Goal: Information Seeking & Learning: Understand process/instructions

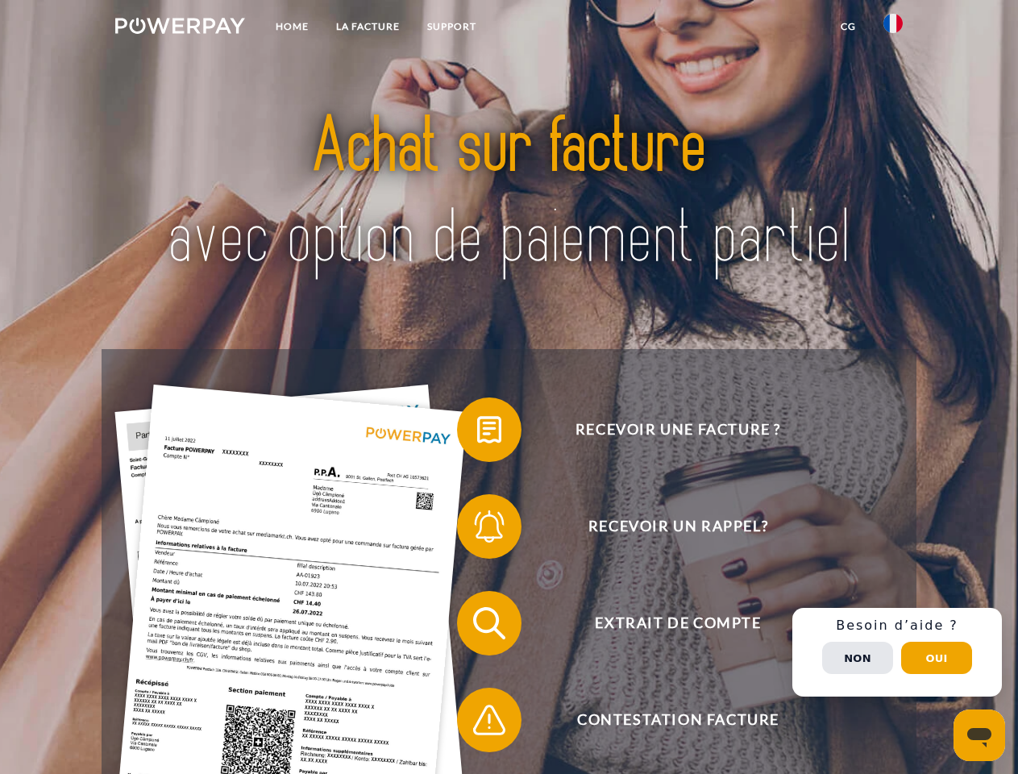
click at [180, 28] on img at bounding box center [180, 26] width 130 height 16
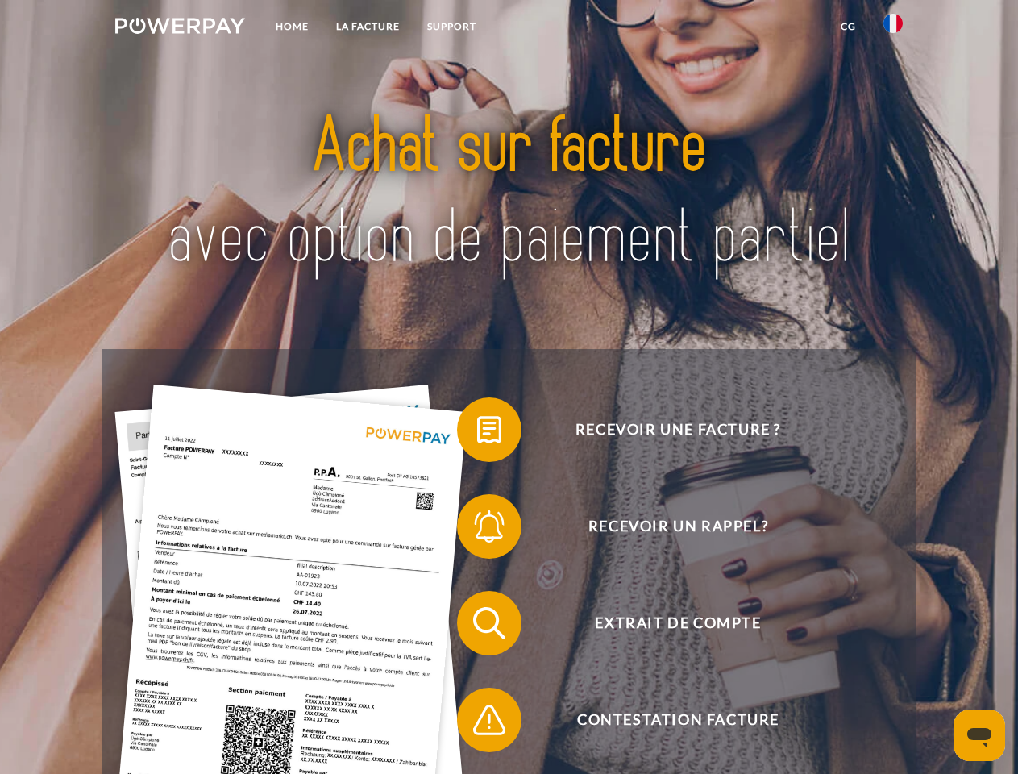
click at [893, 28] on img at bounding box center [893, 23] width 19 height 19
click at [848, 27] on link "CG" at bounding box center [848, 26] width 43 height 29
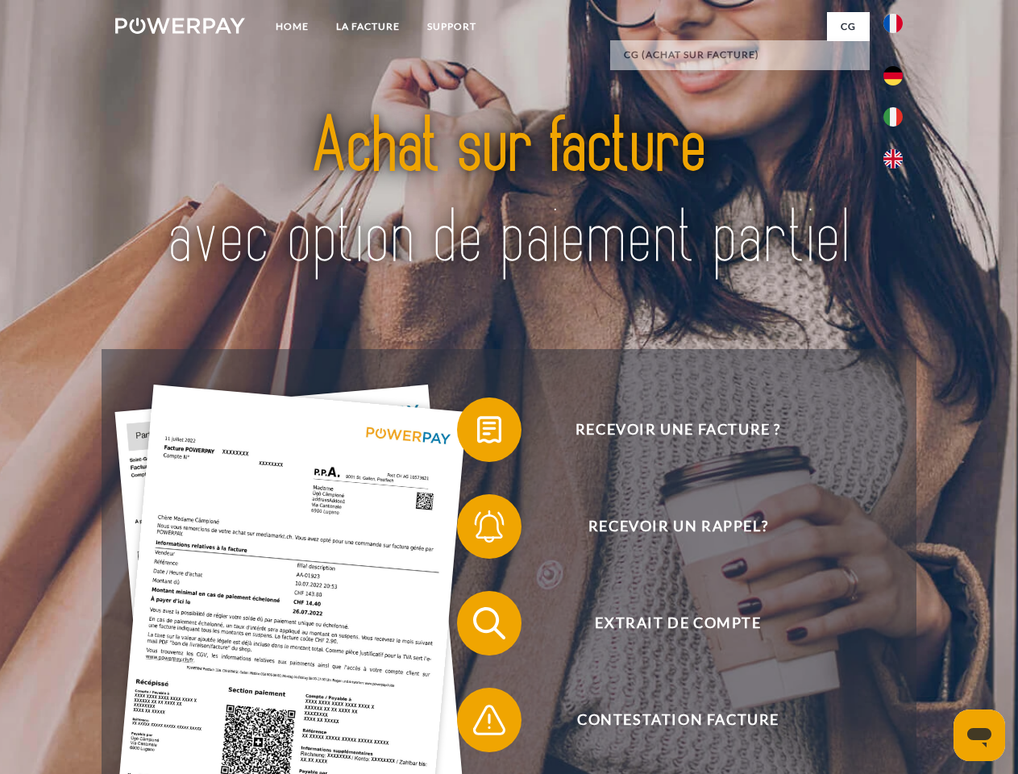
click at [477, 433] on span at bounding box center [465, 429] width 81 height 81
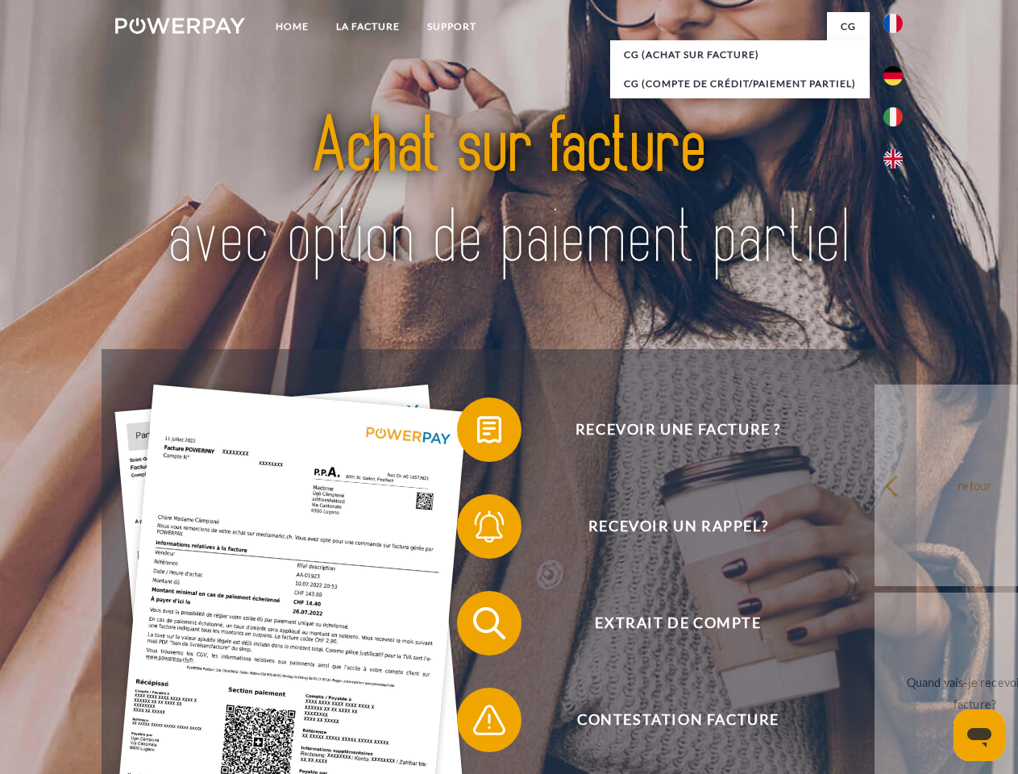
click at [477, 530] on div "Recevoir une facture ? Recevoir un rappel? Extrait de compte retour" at bounding box center [509, 671] width 814 height 645
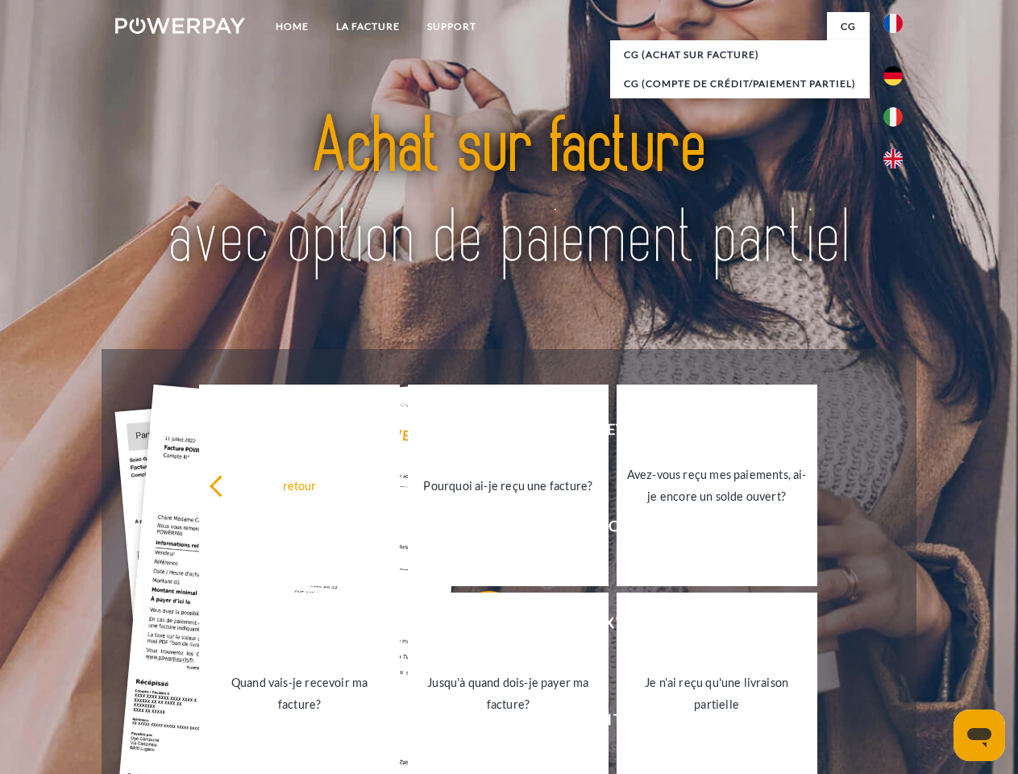
click at [477, 626] on link "Jusqu'à quand dois-je payer ma facture?" at bounding box center [508, 694] width 201 height 202
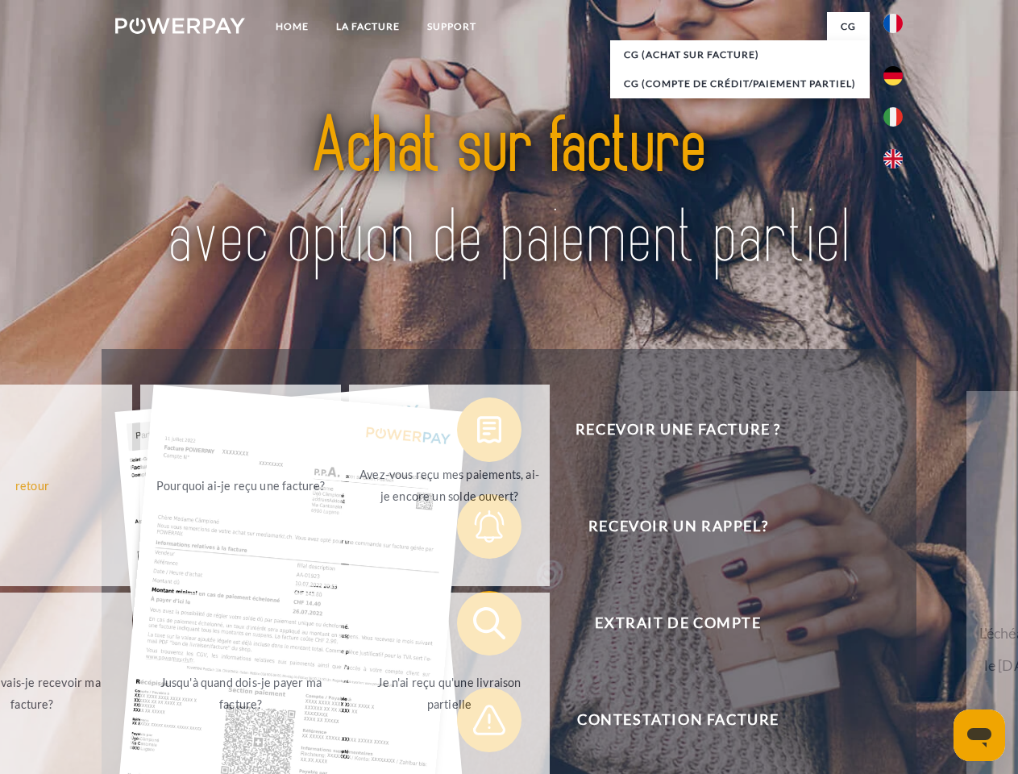
click at [477, 723] on span at bounding box center [465, 720] width 81 height 81
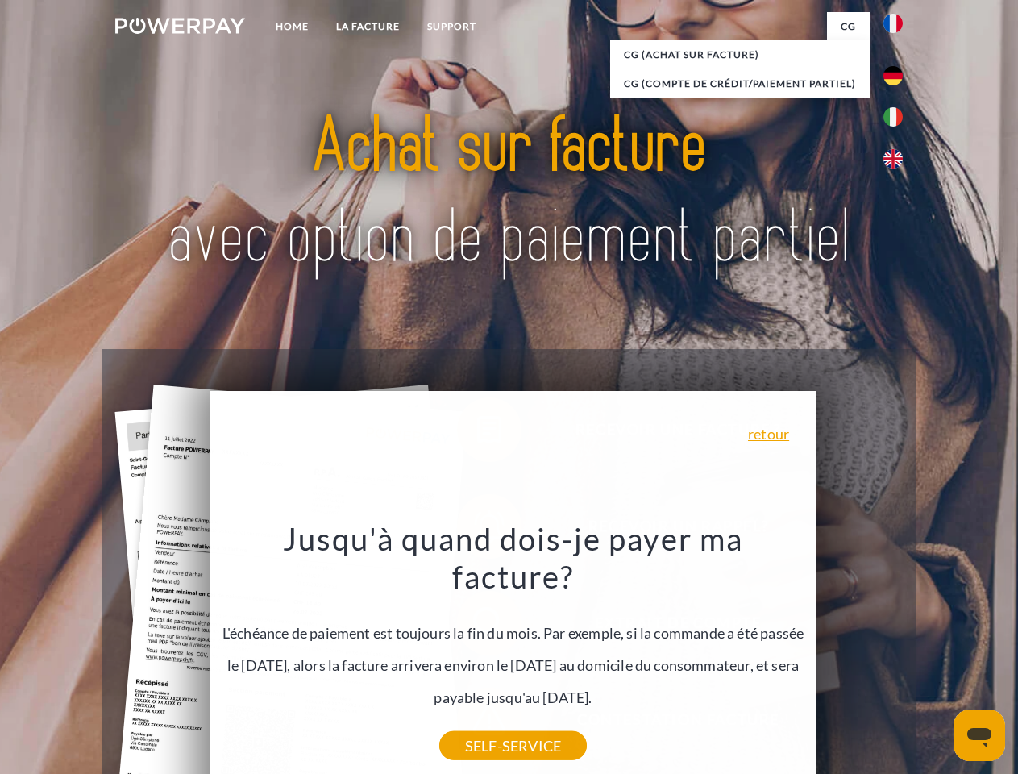
click at [897, 652] on div "Recevoir une facture ? Recevoir un rappel? Extrait de compte retour" at bounding box center [509, 671] width 814 height 645
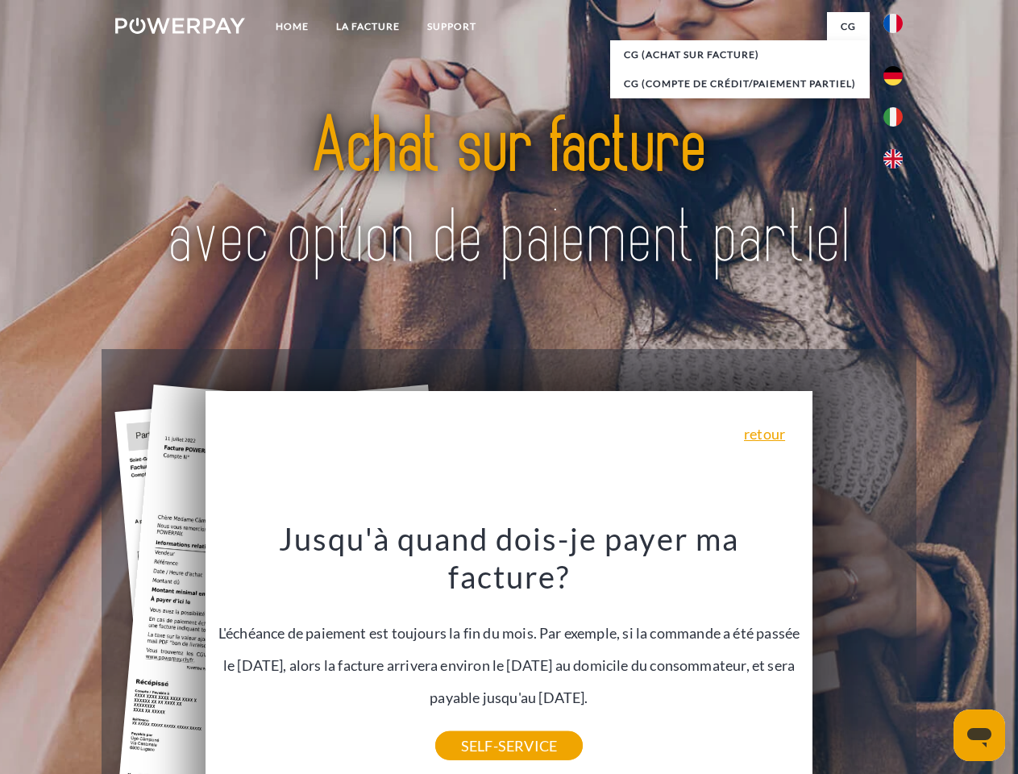
click at [858, 655] on span "Extrait de compte" at bounding box center [677, 623] width 395 height 64
click at [937, 658] on header "Home LA FACTURE Support" at bounding box center [509, 556] width 1018 height 1113
